Goal: Transaction & Acquisition: Subscribe to service/newsletter

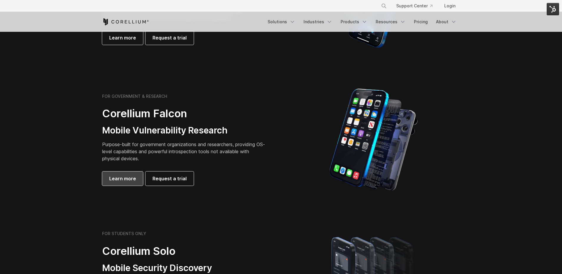
scroll to position [243, 0]
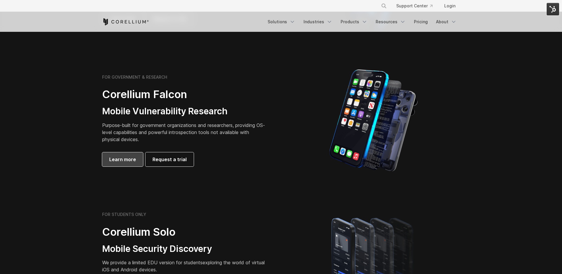
click at [130, 157] on span "Learn more" at bounding box center [122, 159] width 27 height 7
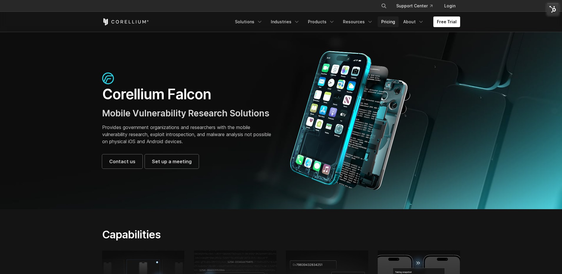
click at [391, 21] on link "Pricing" at bounding box center [388, 21] width 21 height 11
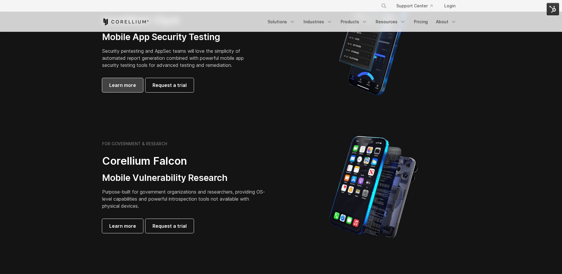
click at [125, 88] on span "Learn more" at bounding box center [122, 85] width 27 height 7
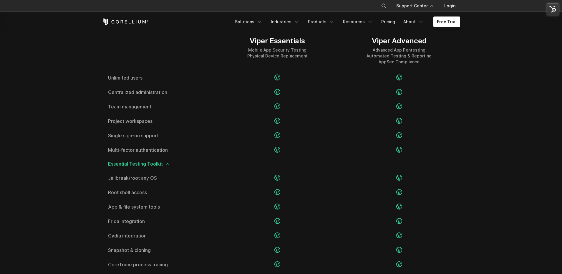
scroll to position [732, 0]
